Goal: Transaction & Acquisition: Purchase product/service

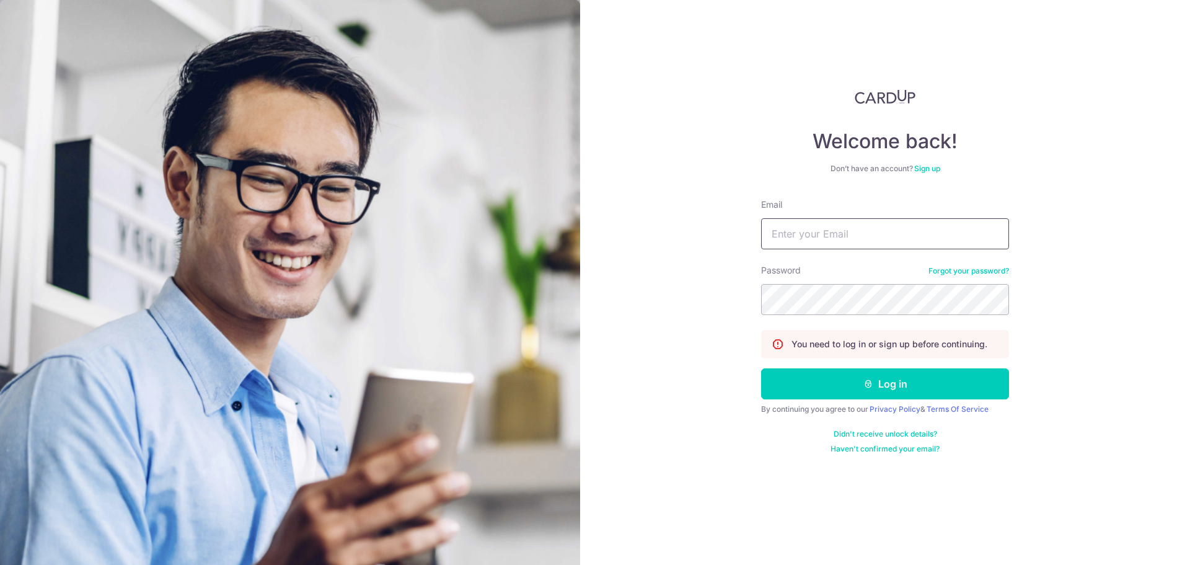
click at [802, 224] on input "Email" at bounding box center [885, 233] width 248 height 31
type input "chzeloong@yahoo.com"
click at [761, 368] on button "Log in" at bounding box center [885, 383] width 248 height 31
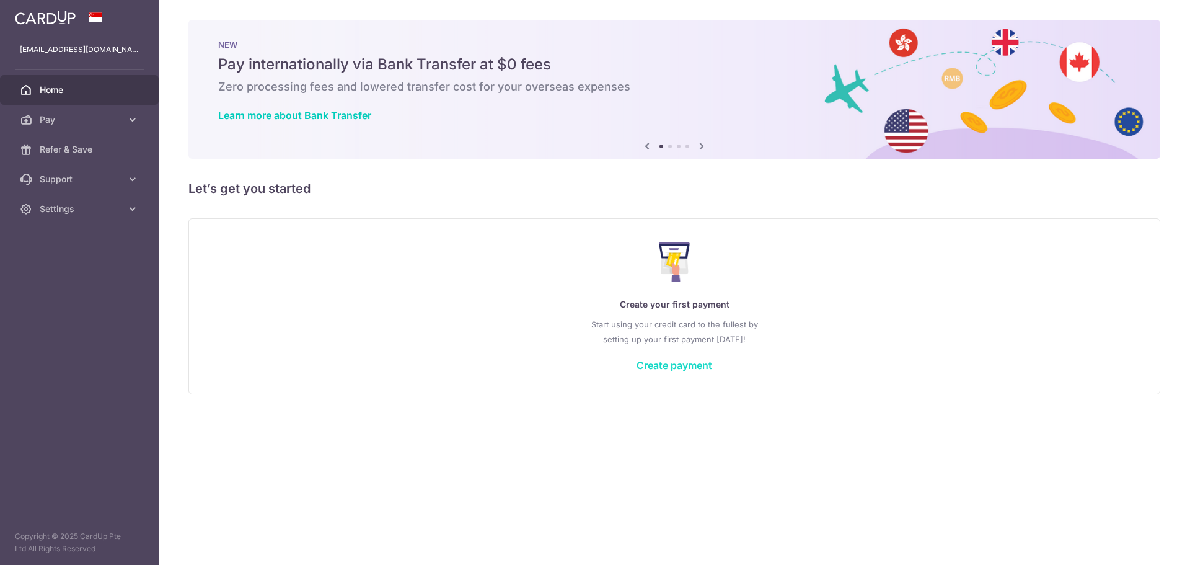
click at [661, 367] on link "Create payment" at bounding box center [674, 365] width 76 height 12
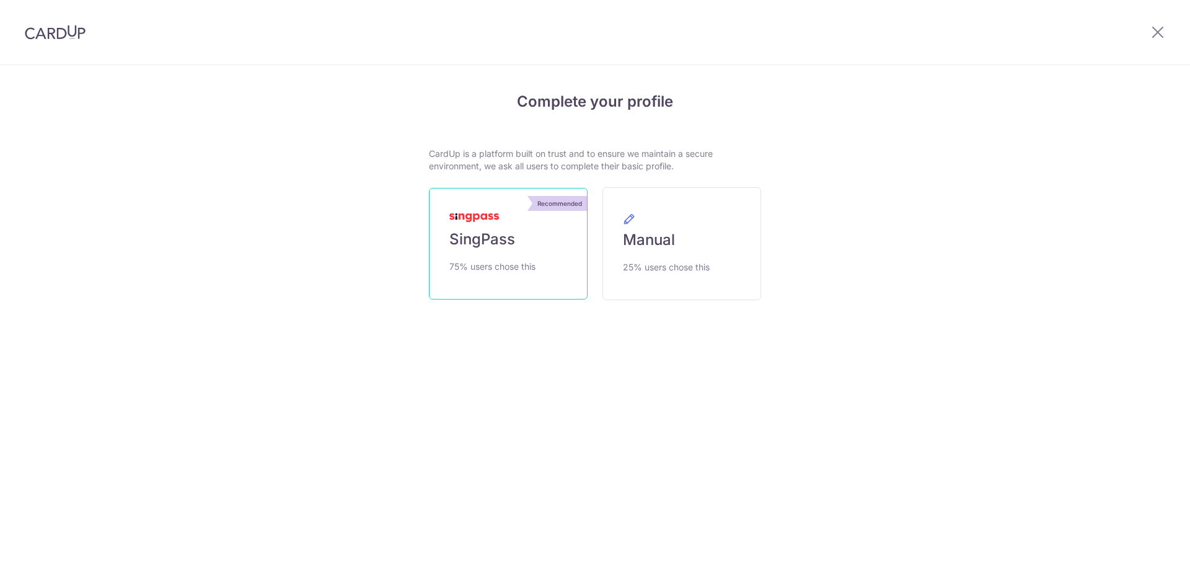
click at [491, 240] on span "SingPass" at bounding box center [482, 239] width 66 height 20
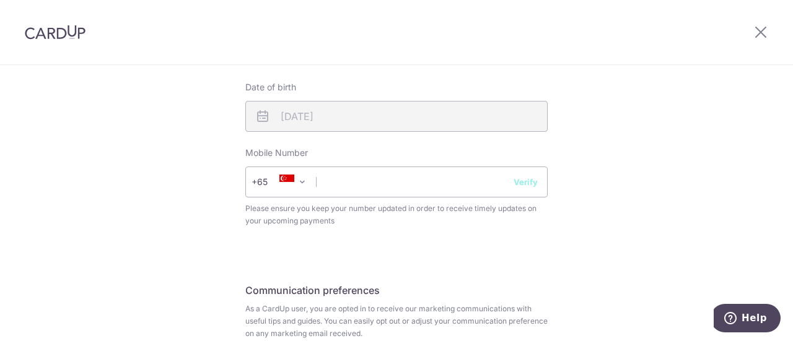
scroll to position [496, 0]
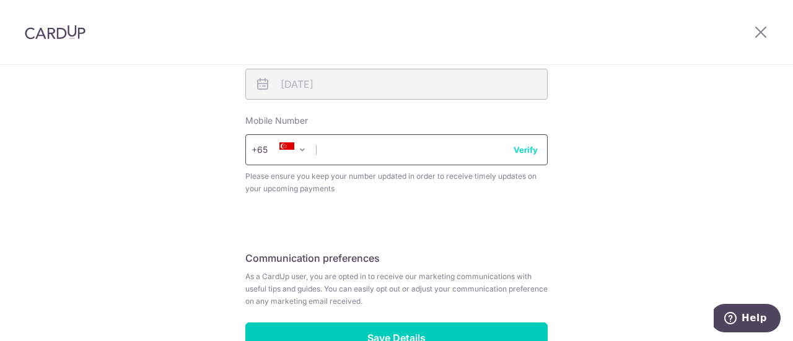
click at [414, 153] on input "text" at bounding box center [396, 149] width 302 height 31
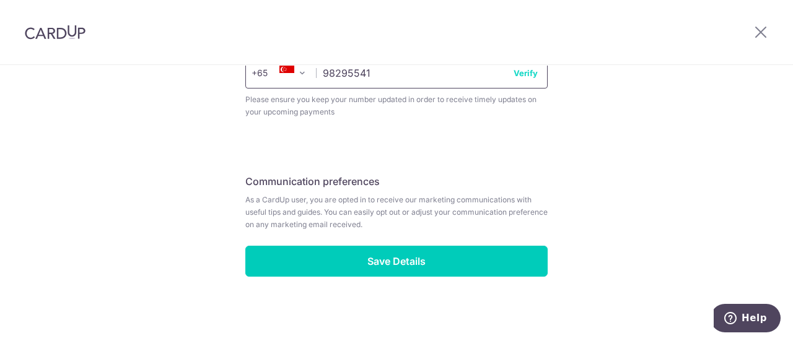
scroll to position [576, 0]
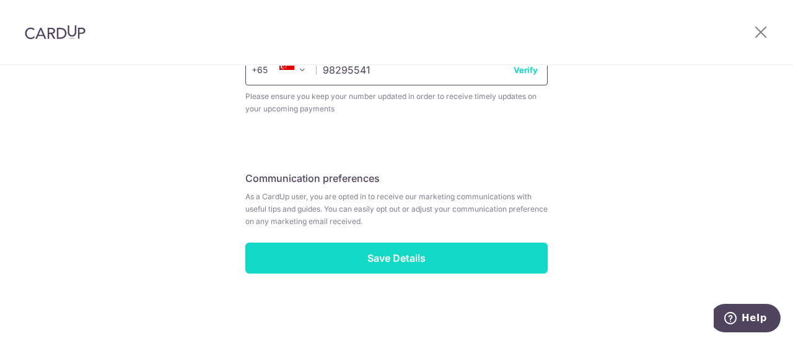
type input "98295541"
click at [401, 252] on input "Save Details" at bounding box center [396, 258] width 302 height 31
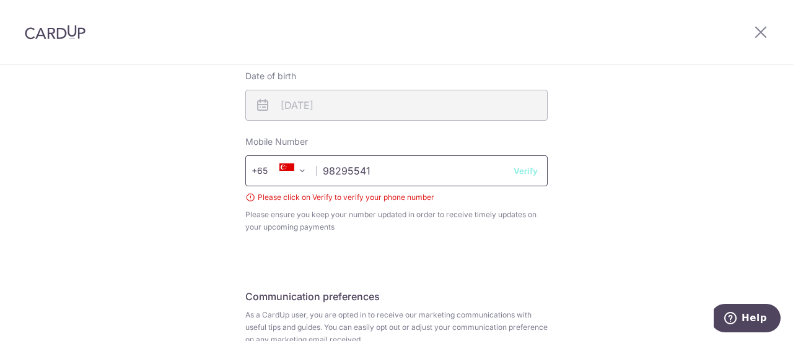
scroll to position [469, 0]
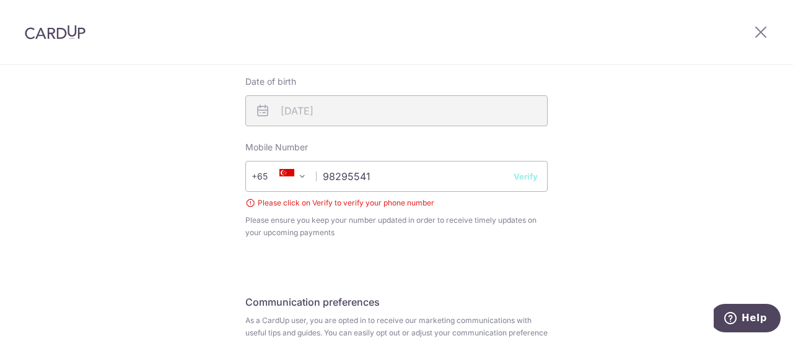
click at [529, 180] on button "Verify" at bounding box center [526, 176] width 24 height 12
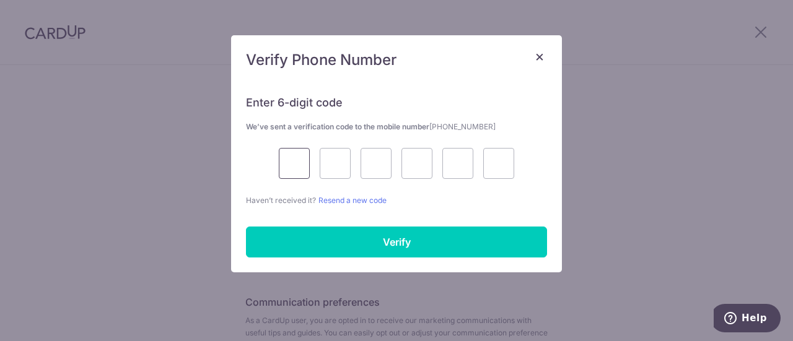
click at [294, 164] on input "text" at bounding box center [294, 163] width 31 height 31
type input "3"
type input "6"
type input "3"
type input "4"
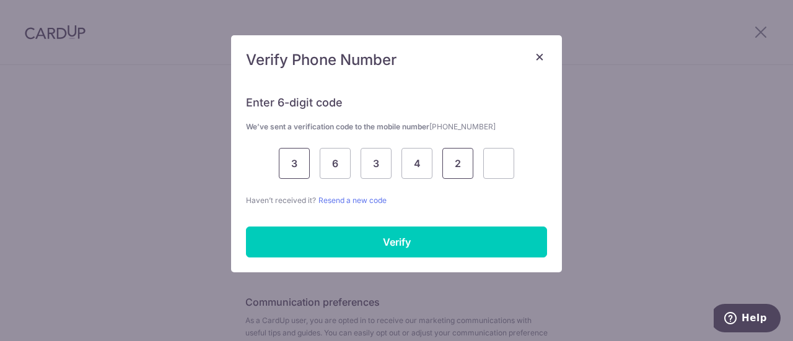
type input "2"
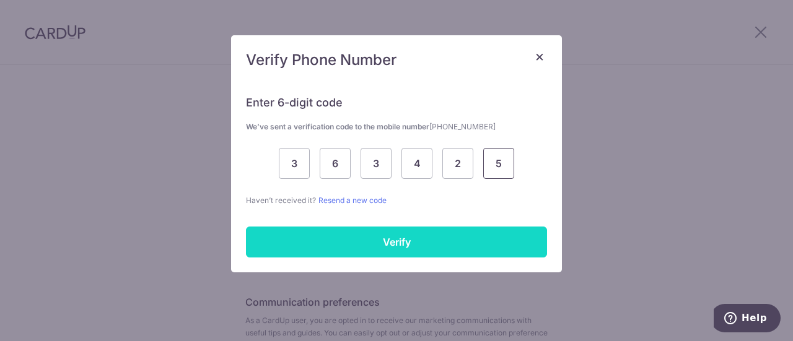
type input "5"
click at [316, 242] on input "Verify" at bounding box center [396, 242] width 301 height 31
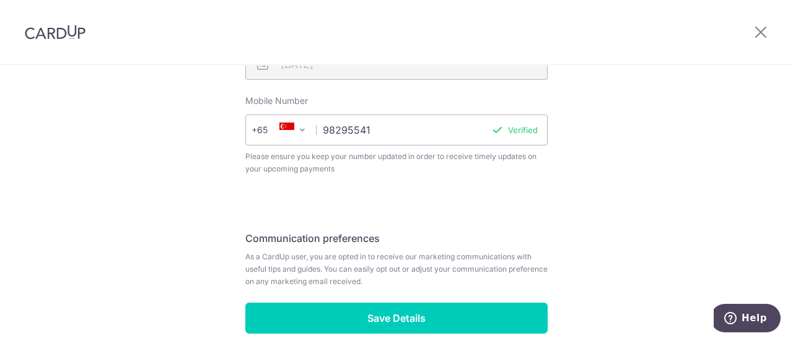
scroll to position [576, 0]
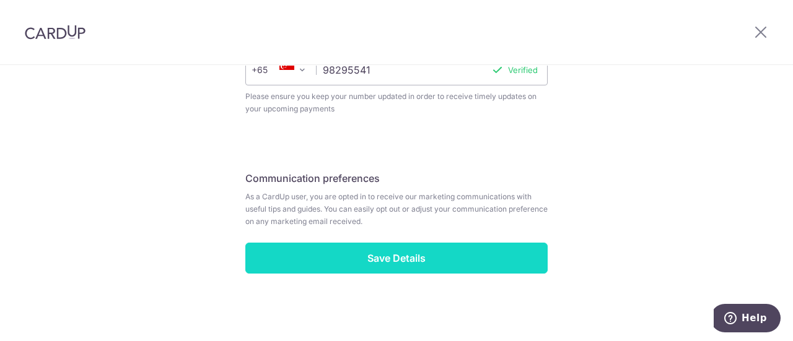
click at [447, 263] on input "Save Details" at bounding box center [396, 258] width 302 height 31
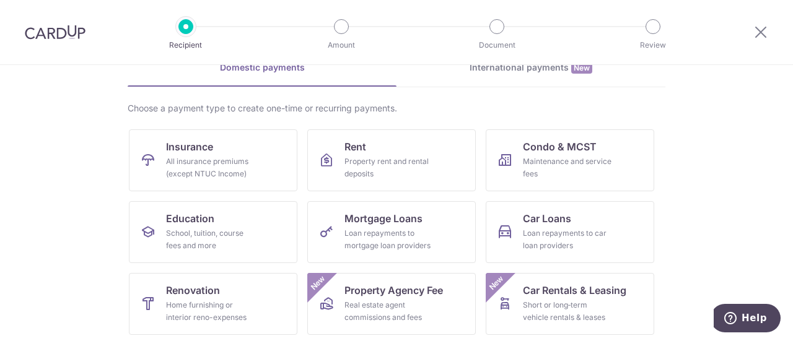
scroll to position [124, 0]
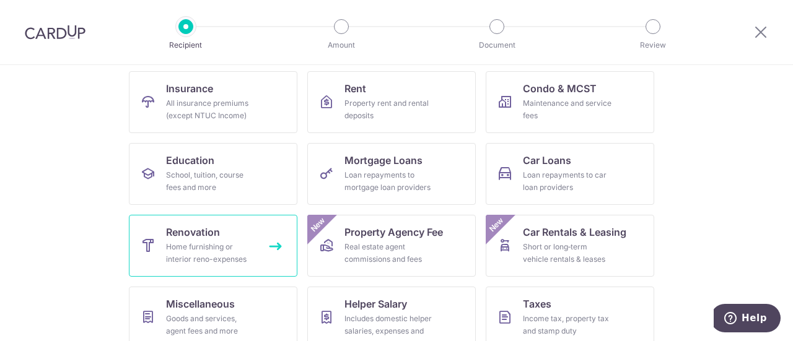
click at [202, 242] on div "Home furnishing or interior reno-expenses" at bounding box center [210, 253] width 89 height 25
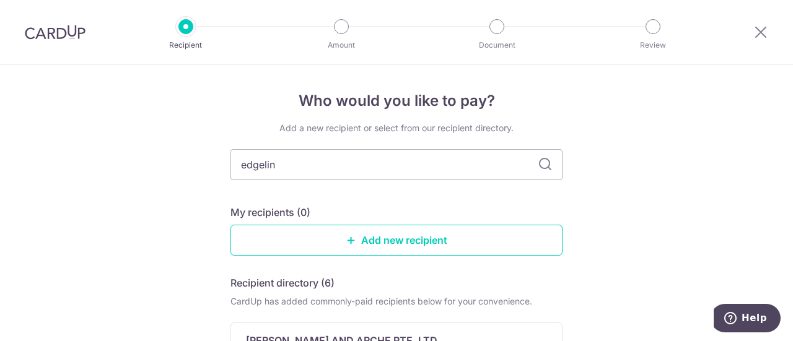
type input "edgeline"
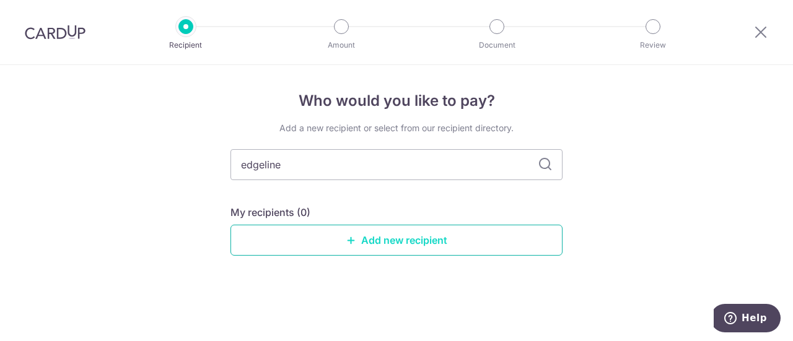
click at [422, 242] on link "Add new recipient" at bounding box center [397, 240] width 332 height 31
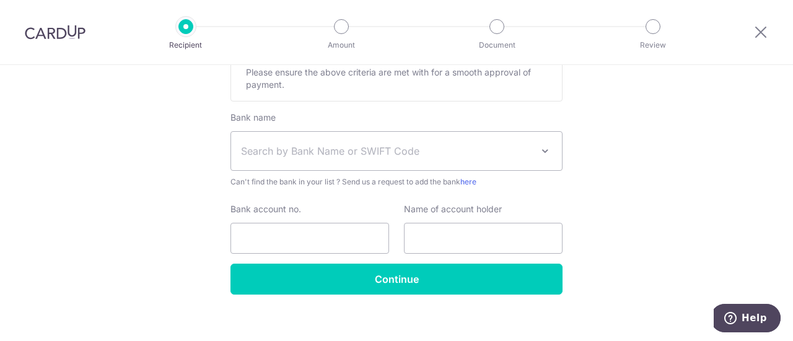
scroll to position [655, 0]
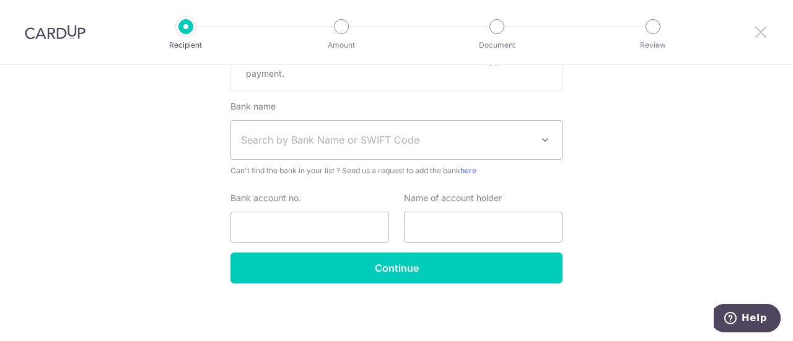
drag, startPoint x: 763, startPoint y: 29, endPoint x: 457, endPoint y: 55, distance: 307.3
click at [763, 28] on icon at bounding box center [761, 31] width 15 height 15
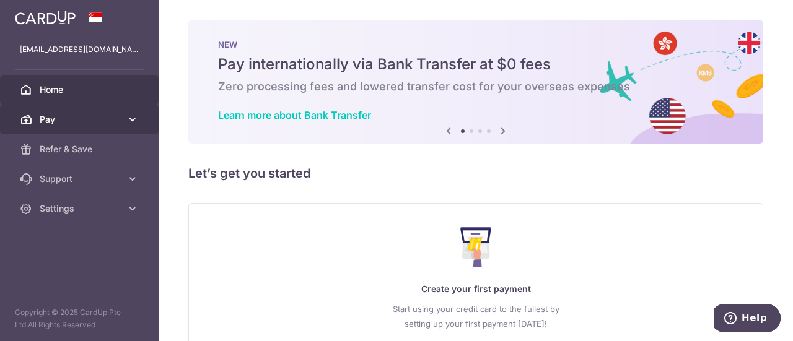
click at [88, 118] on span "Pay" at bounding box center [81, 119] width 82 height 12
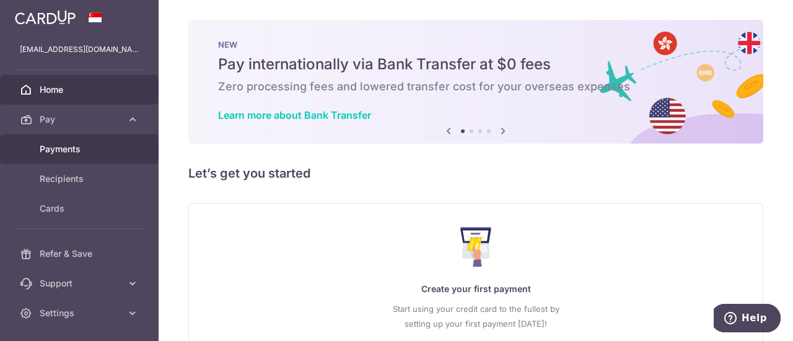
click at [76, 155] on span "Payments" at bounding box center [81, 149] width 82 height 12
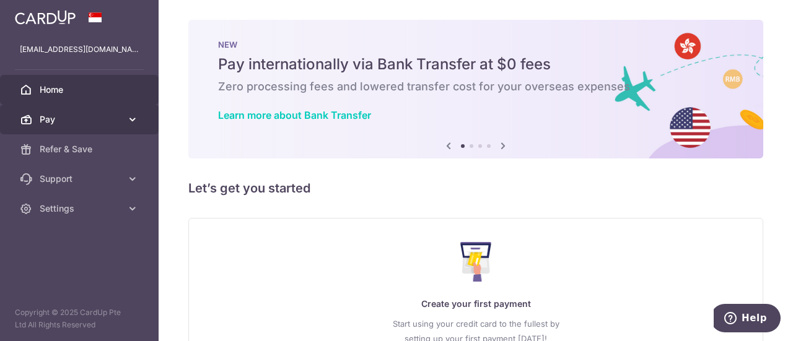
click at [68, 123] on span "Pay" at bounding box center [81, 119] width 82 height 12
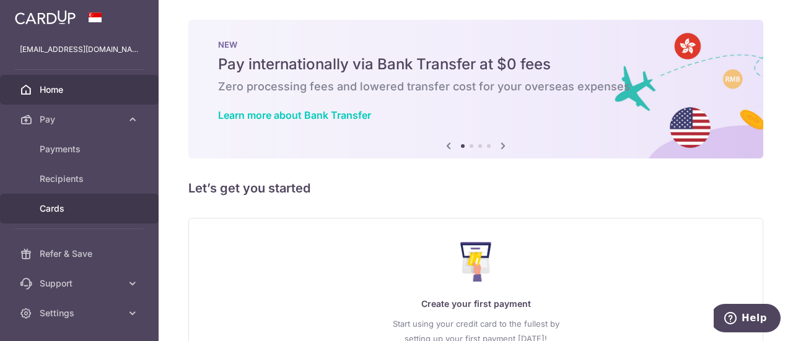
click at [53, 203] on span "Cards" at bounding box center [81, 209] width 82 height 12
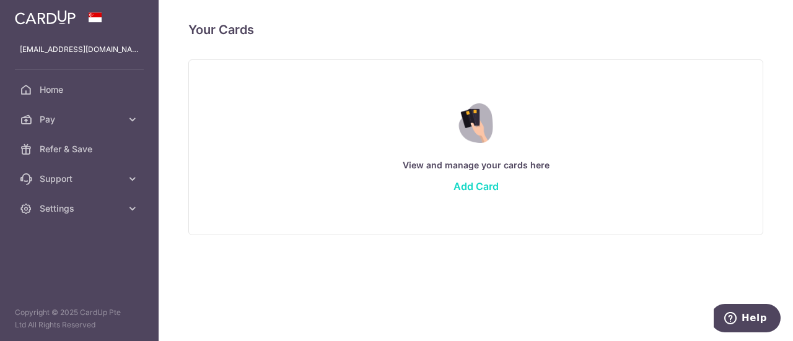
click at [481, 185] on link "Add Card" at bounding box center [476, 186] width 45 height 12
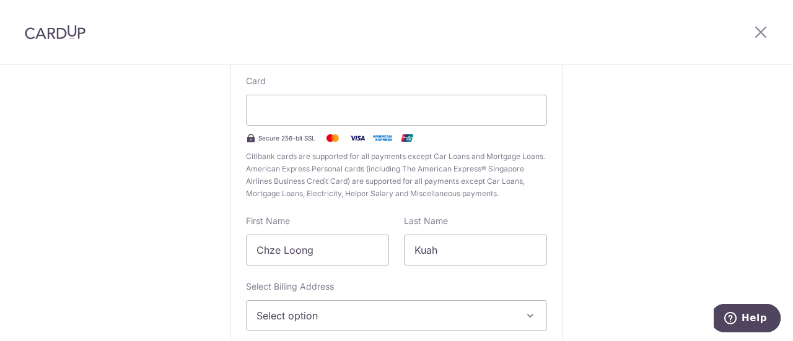
scroll to position [242, 0]
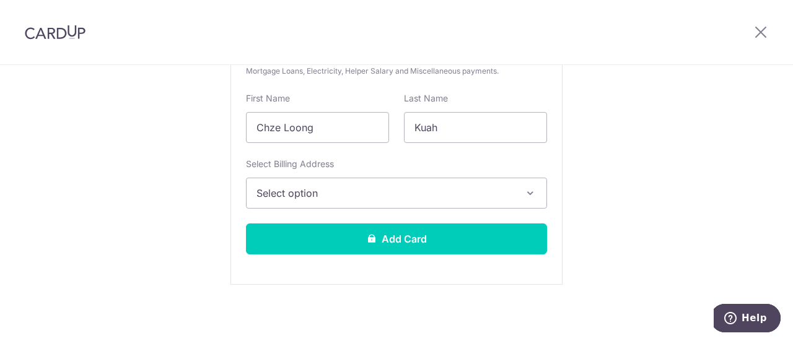
click at [514, 193] on button "Select option" at bounding box center [396, 193] width 301 height 31
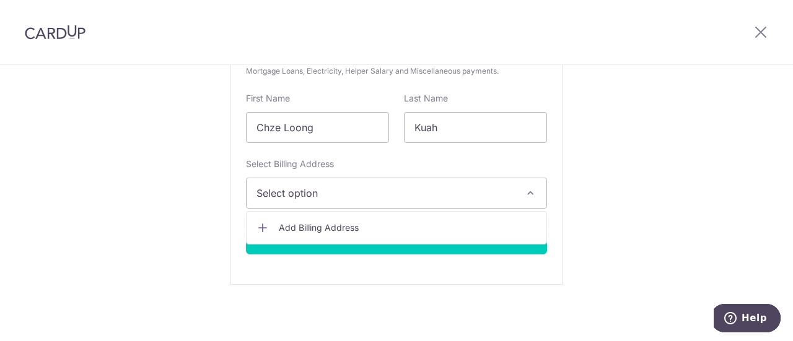
click at [698, 170] on div "New Card Details New card details Card Secure 256-bit SSL Citibank cards are su…" at bounding box center [396, 83] width 793 height 521
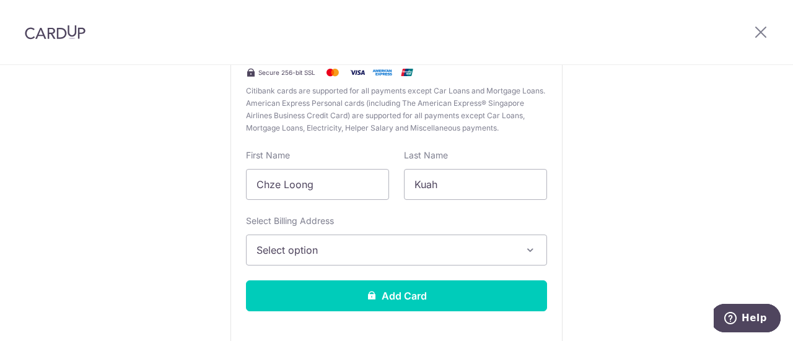
scroll to position [186, 0]
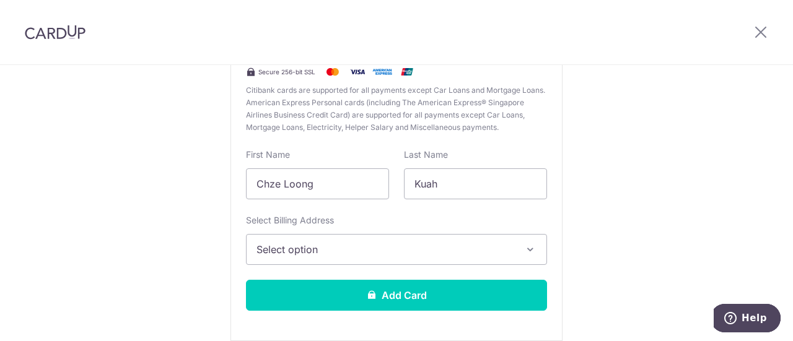
click at [349, 252] on span "Select option" at bounding box center [386, 249] width 258 height 15
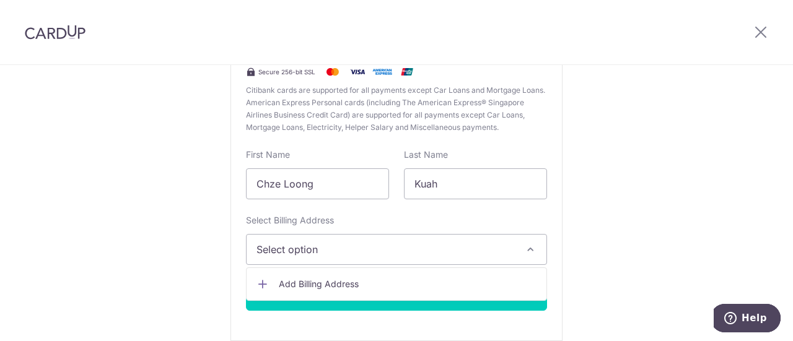
click at [340, 285] on span "Add Billing Address" at bounding box center [408, 284] width 258 height 12
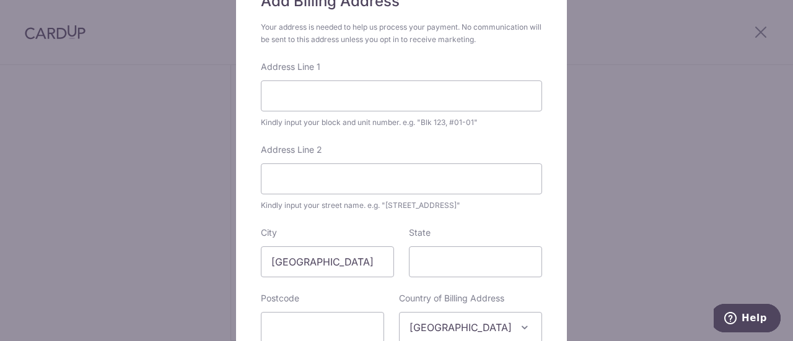
scroll to position [124, 0]
click at [351, 100] on input "Address Line 1" at bounding box center [401, 95] width 281 height 31
click at [265, 91] on input "144, #25-208" at bounding box center [401, 95] width 281 height 31
type input "Blk 144, #25-208"
click at [317, 185] on input "Address Line 2" at bounding box center [401, 178] width 281 height 31
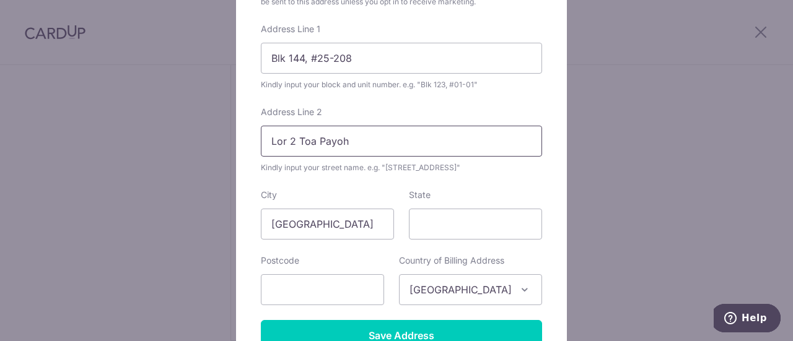
scroll to position [186, 0]
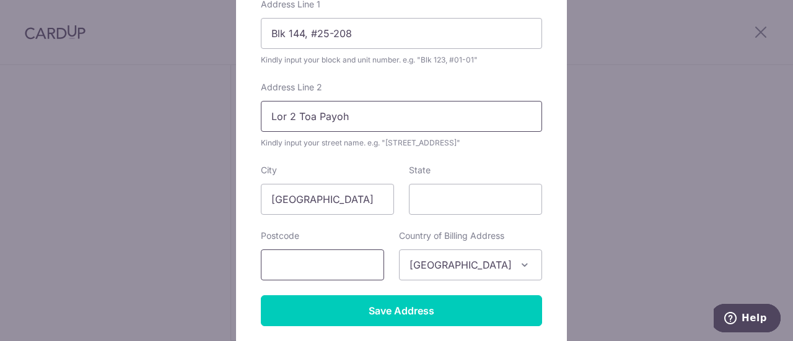
type input "Lor 2 Toa Payoh"
click at [317, 270] on input "text" at bounding box center [322, 265] width 123 height 31
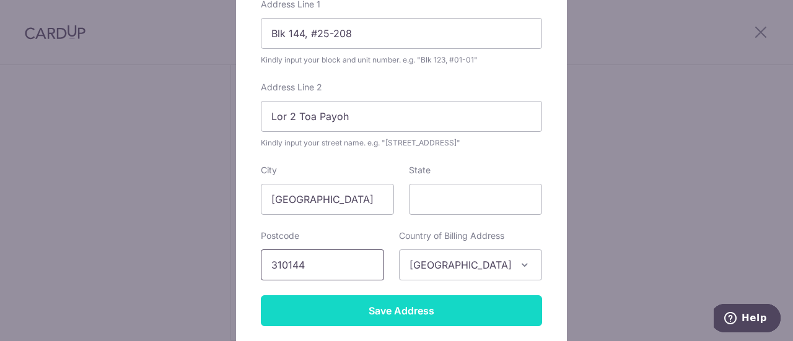
type input "310144"
click at [325, 311] on input "Save Address" at bounding box center [401, 311] width 281 height 31
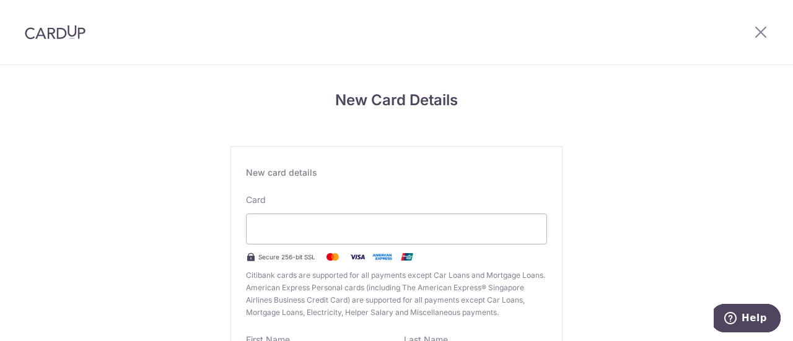
scroll to position [242, 0]
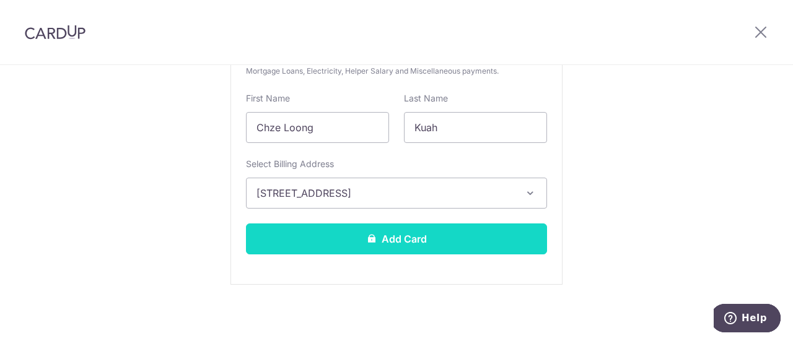
click at [403, 236] on button "Add Card" at bounding box center [396, 239] width 301 height 31
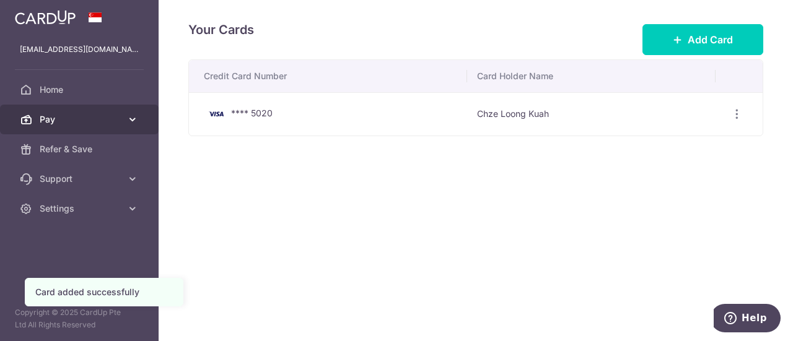
click at [86, 120] on span "Pay" at bounding box center [81, 119] width 82 height 12
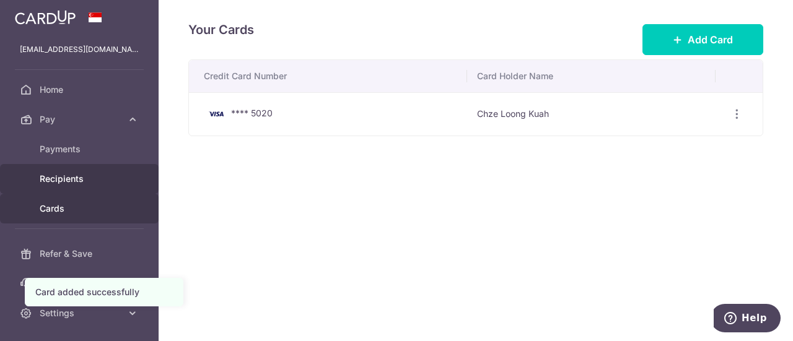
click at [116, 182] on span "Recipients" at bounding box center [81, 179] width 82 height 12
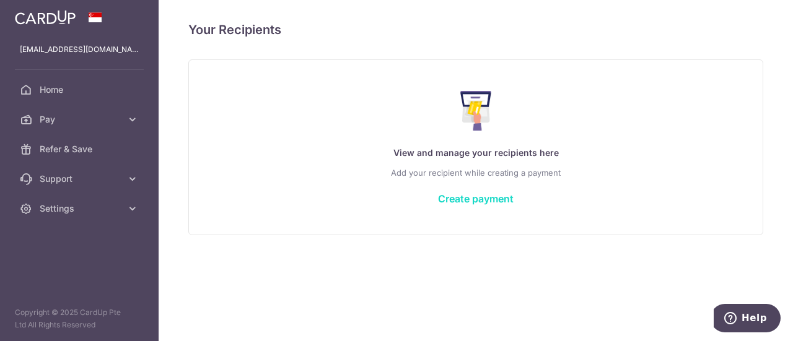
click at [500, 196] on link "Create payment" at bounding box center [476, 199] width 76 height 12
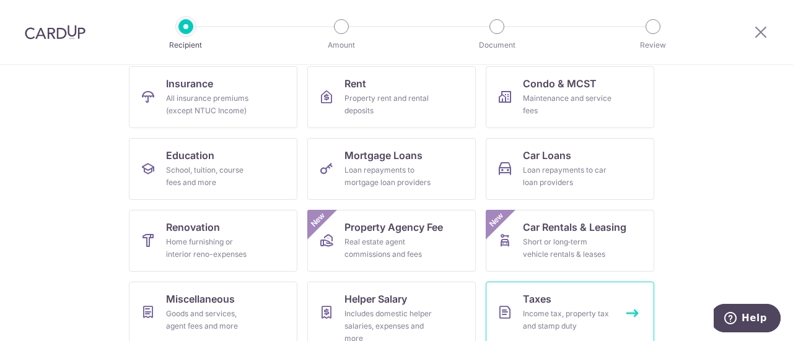
scroll to position [89, 0]
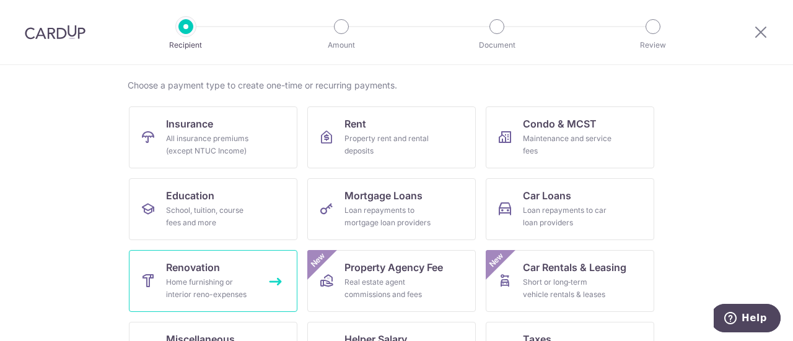
click at [222, 281] on div "Home furnishing or interior reno-expenses" at bounding box center [210, 288] width 89 height 25
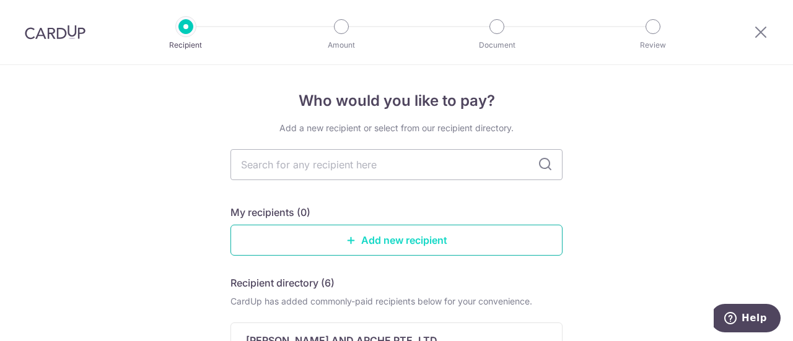
click at [389, 242] on link "Add new recipient" at bounding box center [397, 240] width 332 height 31
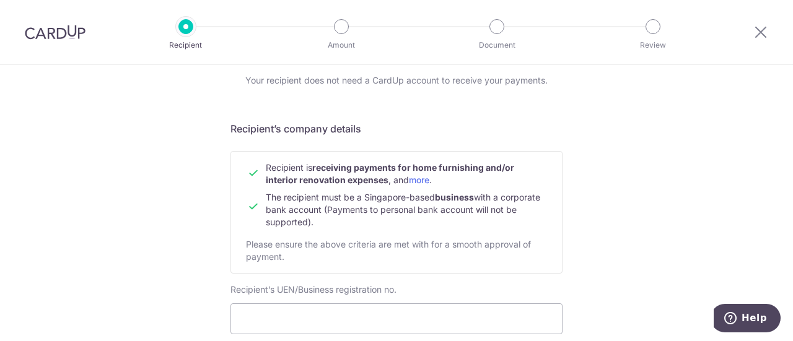
scroll to position [124, 0]
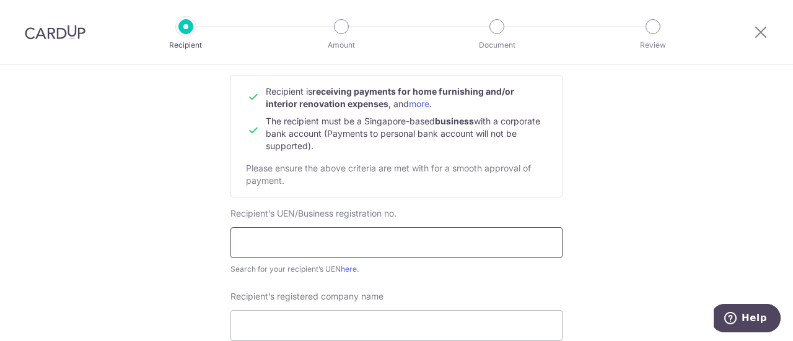
click at [509, 235] on input "text" at bounding box center [397, 242] width 332 height 31
type input "199804697R"
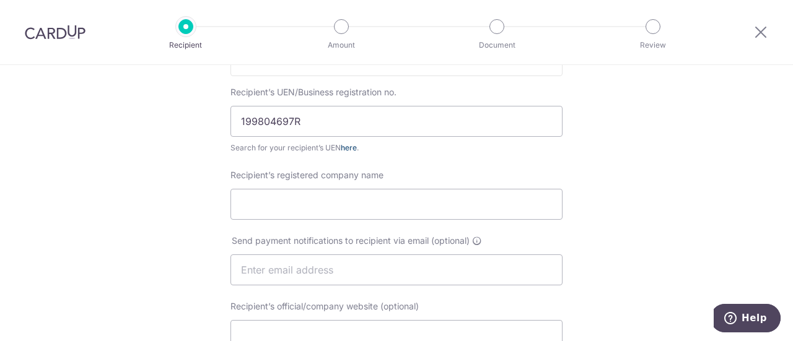
scroll to position [248, 0]
click at [405, 190] on input "Recipient’s registered company name" at bounding box center [397, 202] width 332 height 31
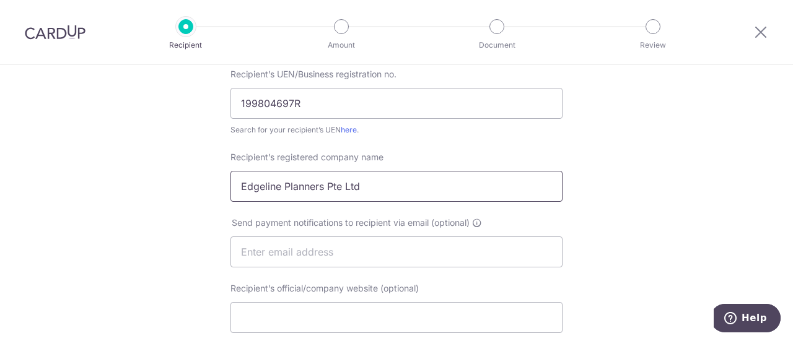
scroll to position [310, 0]
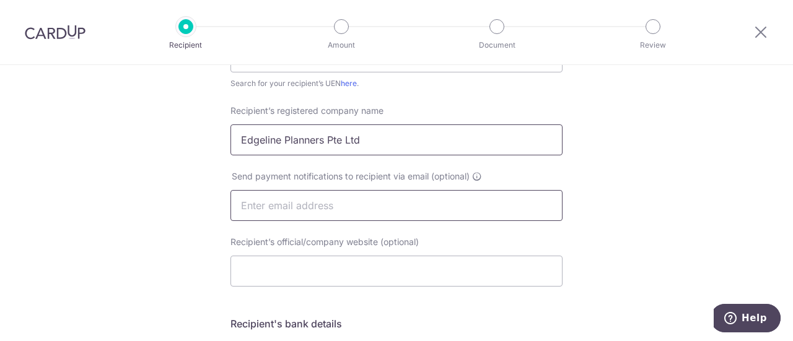
type input "Edgeline Planners Pte Ltd"
click at [418, 208] on input "text" at bounding box center [397, 205] width 332 height 31
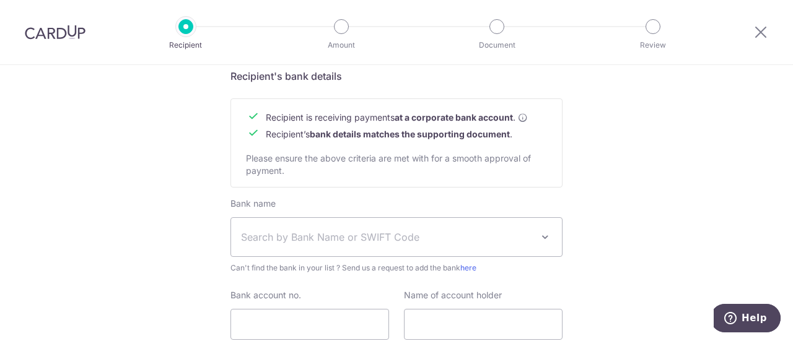
scroll to position [620, 0]
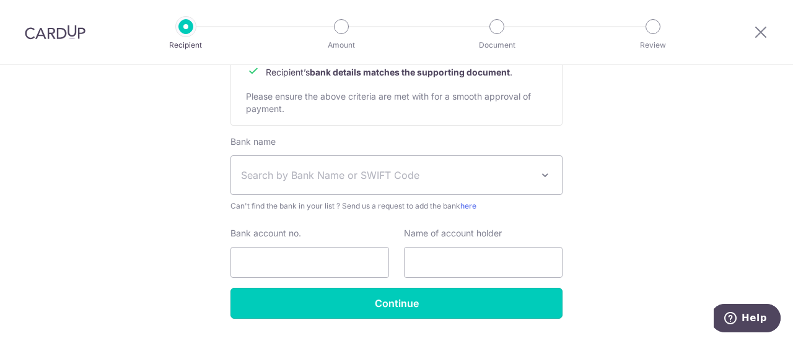
click at [437, 301] on input "Continue" at bounding box center [397, 303] width 332 height 31
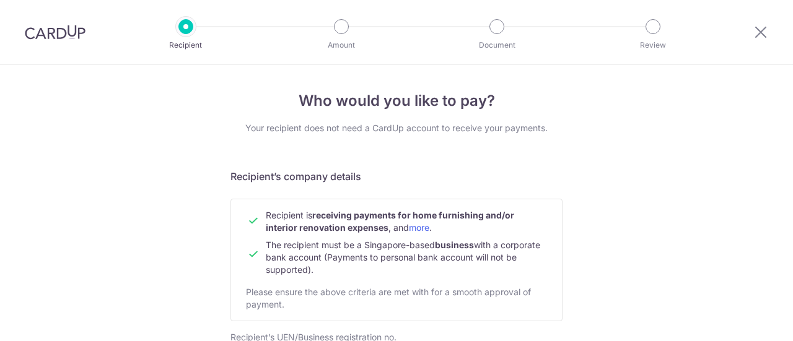
scroll to position [702, 0]
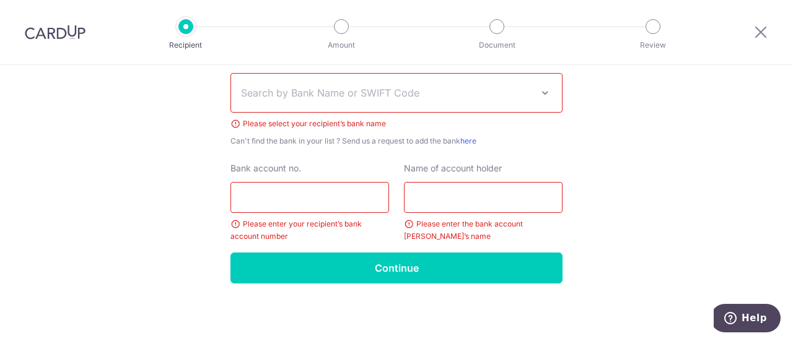
click at [394, 90] on span "Search by Bank Name or SWIFT Code" at bounding box center [386, 93] width 291 height 15
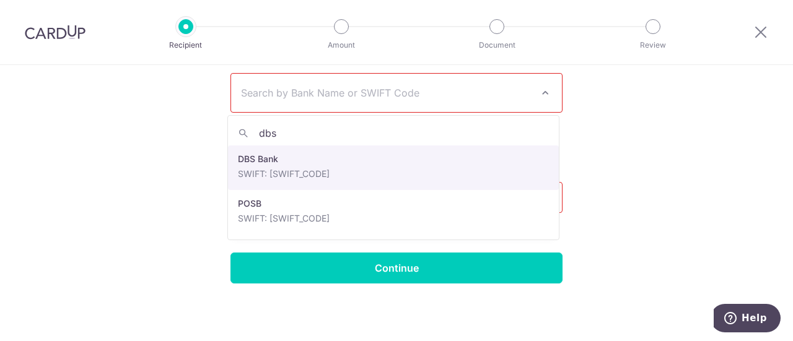
type input "dbs"
select select "6"
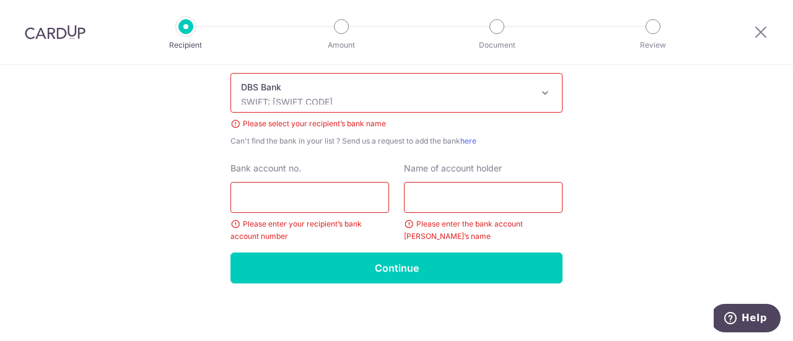
click at [319, 210] on input "Bank account no." at bounding box center [310, 197] width 159 height 31
type input "0660054055"
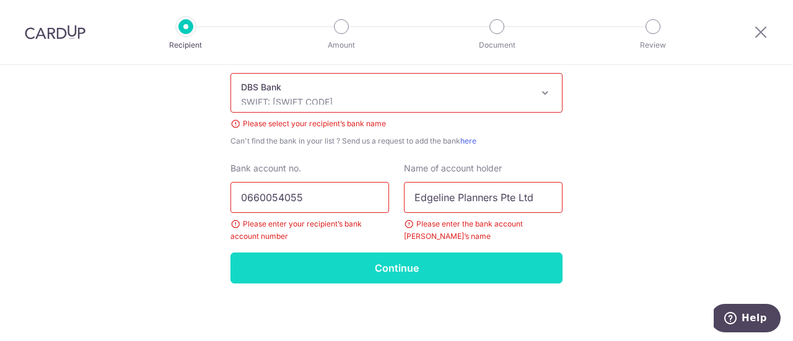
type input "Edgeline Planners Pte Ltd"
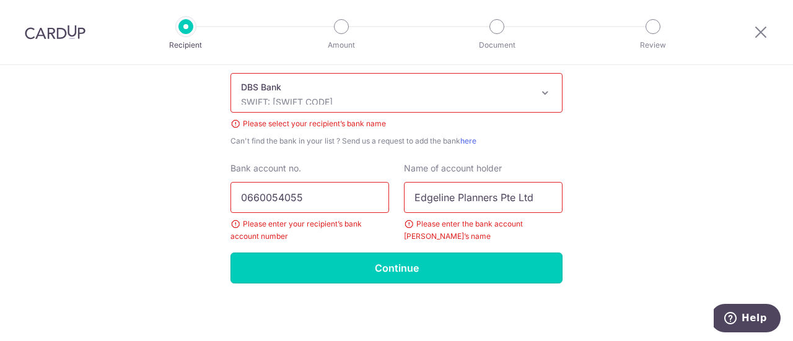
click at [461, 267] on input "Continue" at bounding box center [397, 268] width 332 height 31
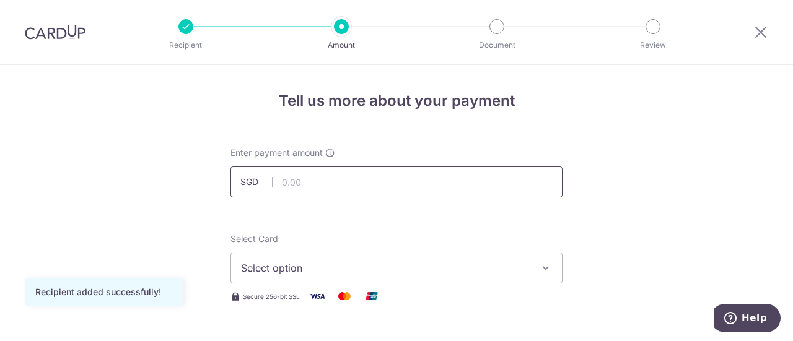
click at [435, 180] on input "text" at bounding box center [397, 182] width 332 height 31
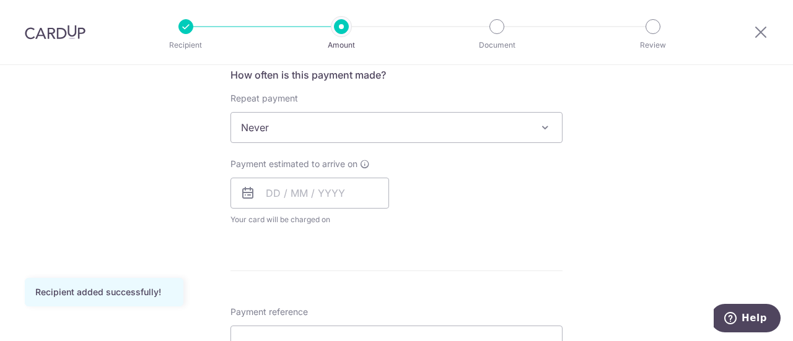
scroll to position [496, 0]
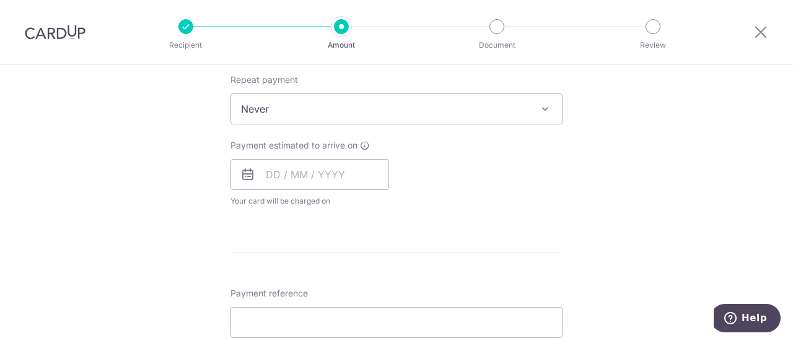
click at [420, 111] on span "Never" at bounding box center [396, 109] width 331 height 30
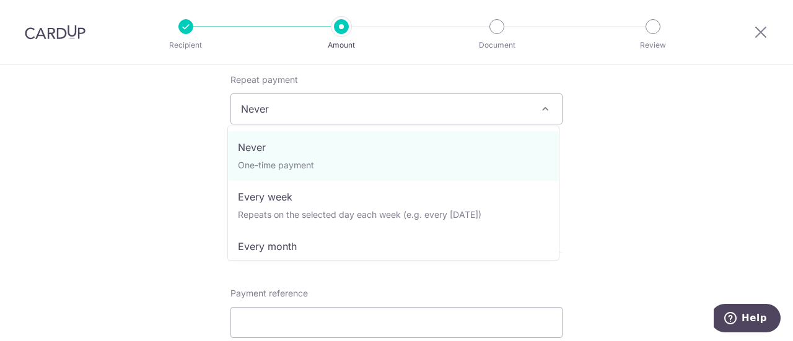
click at [420, 111] on span "Never" at bounding box center [396, 109] width 331 height 30
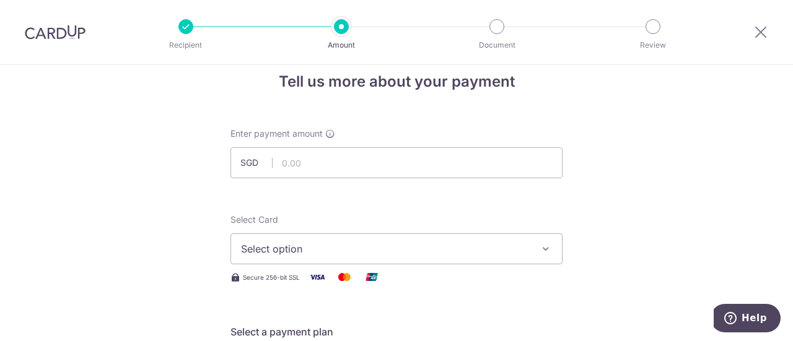
scroll to position [0, 0]
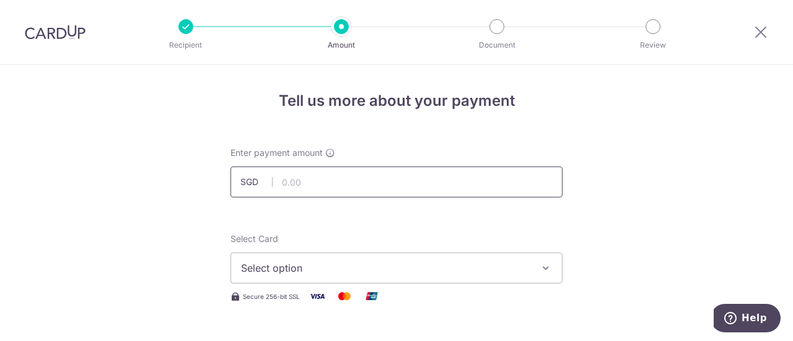
click at [324, 185] on input "text" at bounding box center [397, 182] width 332 height 31
click at [353, 261] on span "Select option" at bounding box center [385, 268] width 289 height 15
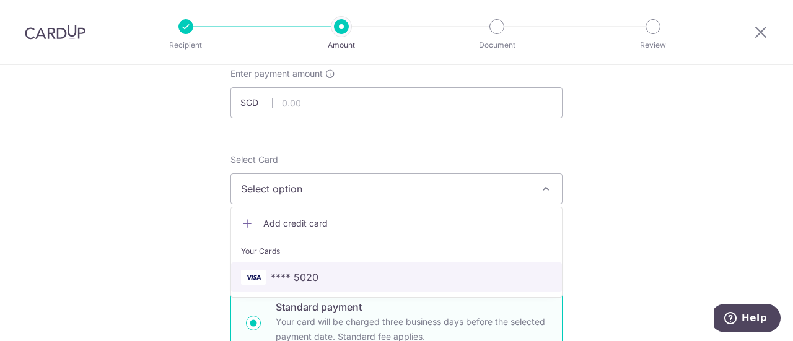
scroll to position [124, 0]
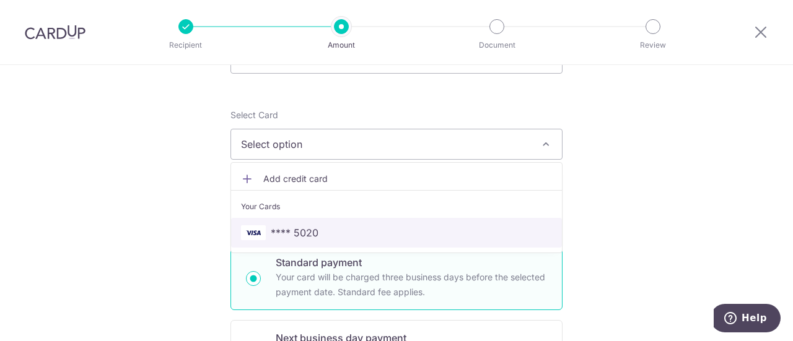
click at [340, 240] on link "**** 5020" at bounding box center [396, 233] width 331 height 30
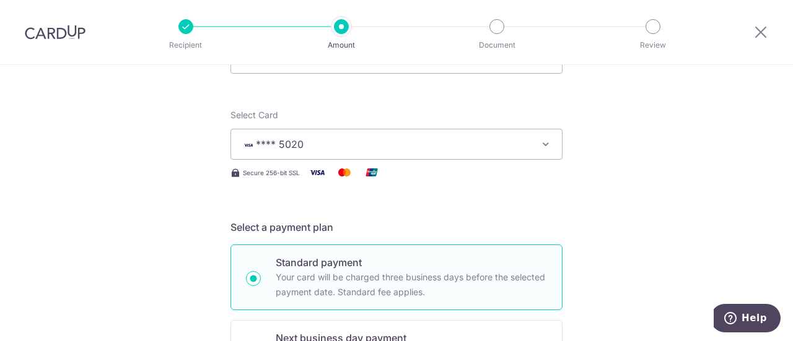
scroll to position [0, 0]
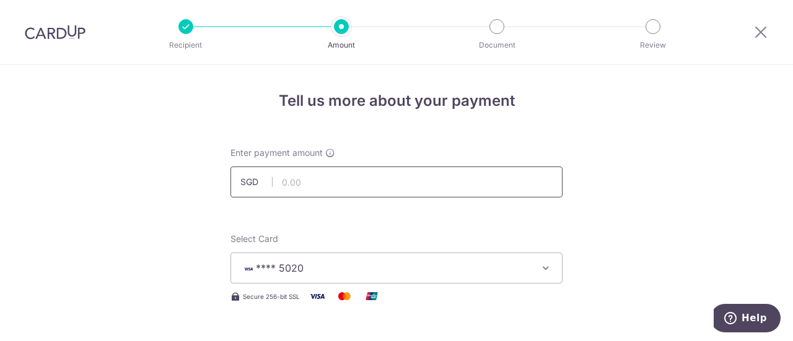
click at [332, 188] on input "text" at bounding box center [397, 182] width 332 height 31
type input "28500"
type input "28,500.00"
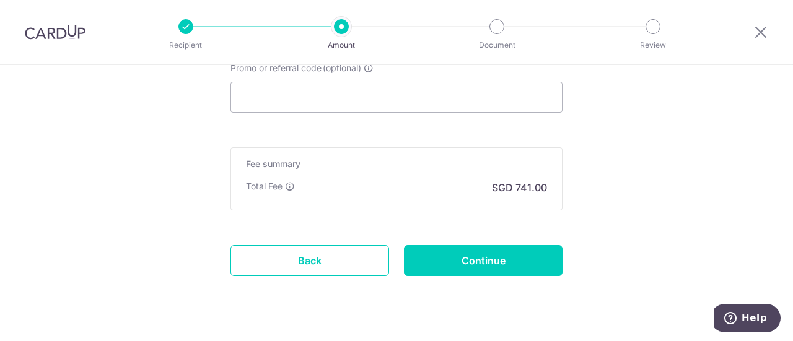
scroll to position [925, 0]
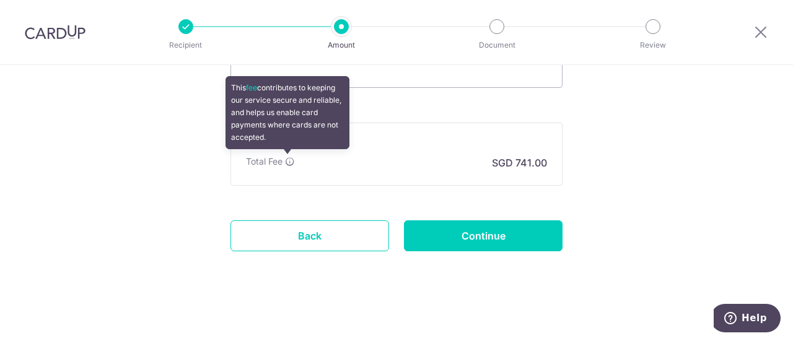
click at [285, 161] on icon at bounding box center [290, 162] width 10 height 10
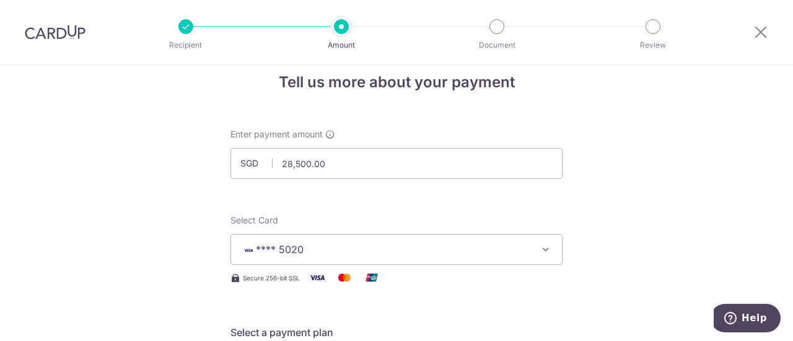
scroll to position [0, 0]
